Goal: Find specific page/section: Find specific page/section

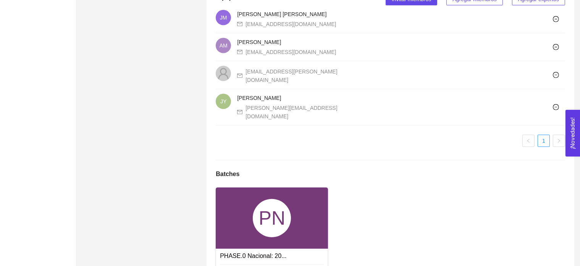
scroll to position [513, 0]
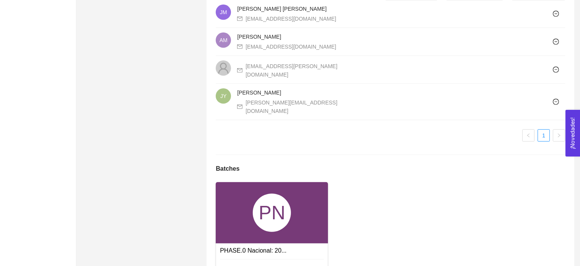
click at [268, 193] on div "PN" at bounding box center [272, 212] width 38 height 38
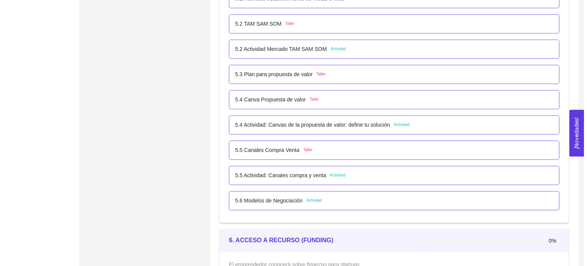
scroll to position [1550, 0]
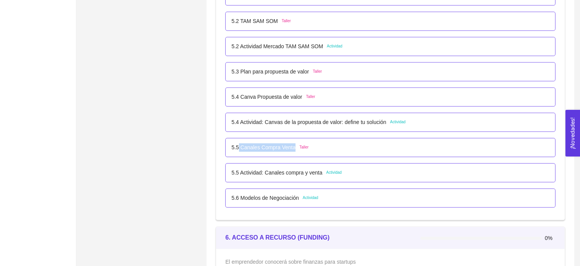
drag, startPoint x: 293, startPoint y: 145, endPoint x: 238, endPoint y: 147, distance: 55.0
click at [238, 147] on div "5.5 Canales Compra Venta Taller" at bounding box center [270, 147] width 77 height 8
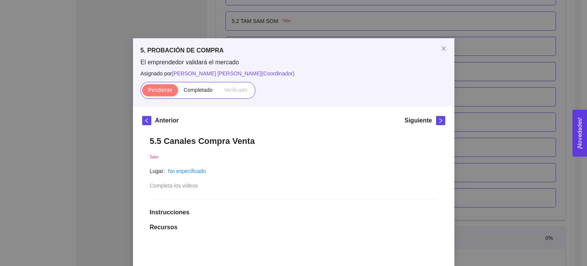
copy p "[PERSON_NAME] Compra Venta"
click at [440, 46] on icon "close" at bounding box center [443, 48] width 6 height 6
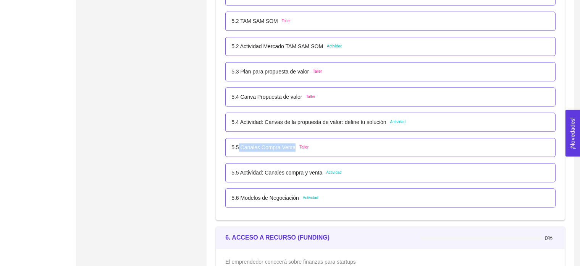
copy p "[PERSON_NAME] Compra Venta"
click at [270, 148] on p "5.5 Canales Compra Venta" at bounding box center [264, 147] width 64 height 8
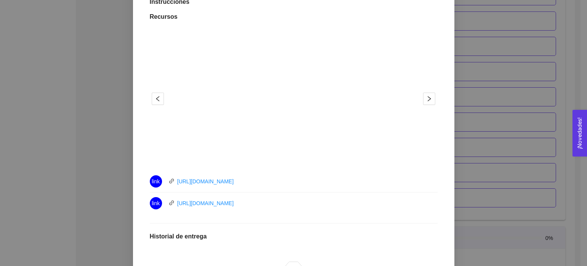
scroll to position [212, 0]
